Goal: Task Accomplishment & Management: Complete application form

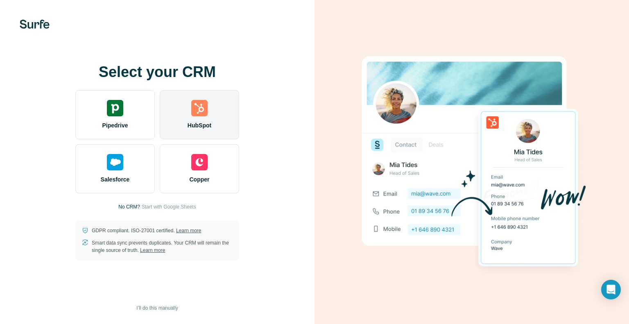
click at [190, 115] on div "HubSpot" at bounding box center [199, 114] width 79 height 49
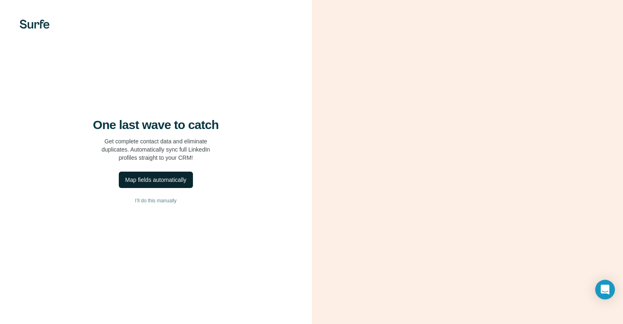
click at [145, 184] on div "Map fields automatically" at bounding box center [155, 180] width 61 height 8
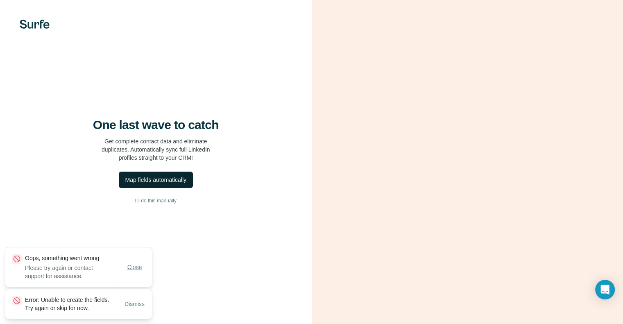
click at [132, 263] on span "Close" at bounding box center [134, 267] width 15 height 8
click at [136, 300] on span "Dismiss" at bounding box center [135, 304] width 20 height 8
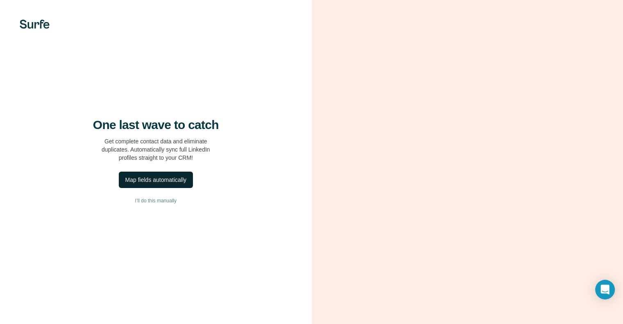
click at [153, 184] on div "Map fields automatically" at bounding box center [155, 180] width 61 height 8
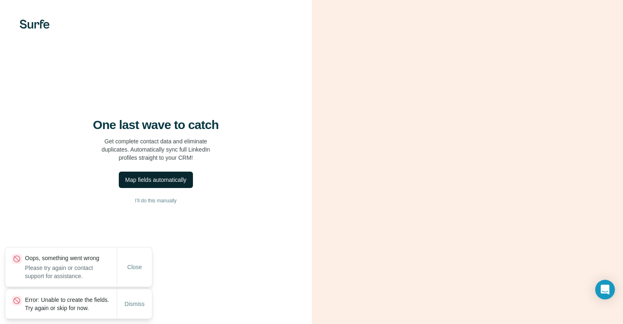
click at [179, 248] on div "One last wave to catch Get complete contact data and eliminate duplicates. Auto…" at bounding box center [156, 162] width 312 height 324
click at [159, 204] on span "I’ll do this manually" at bounding box center [155, 200] width 41 height 7
